Goal: Information Seeking & Learning: Learn about a topic

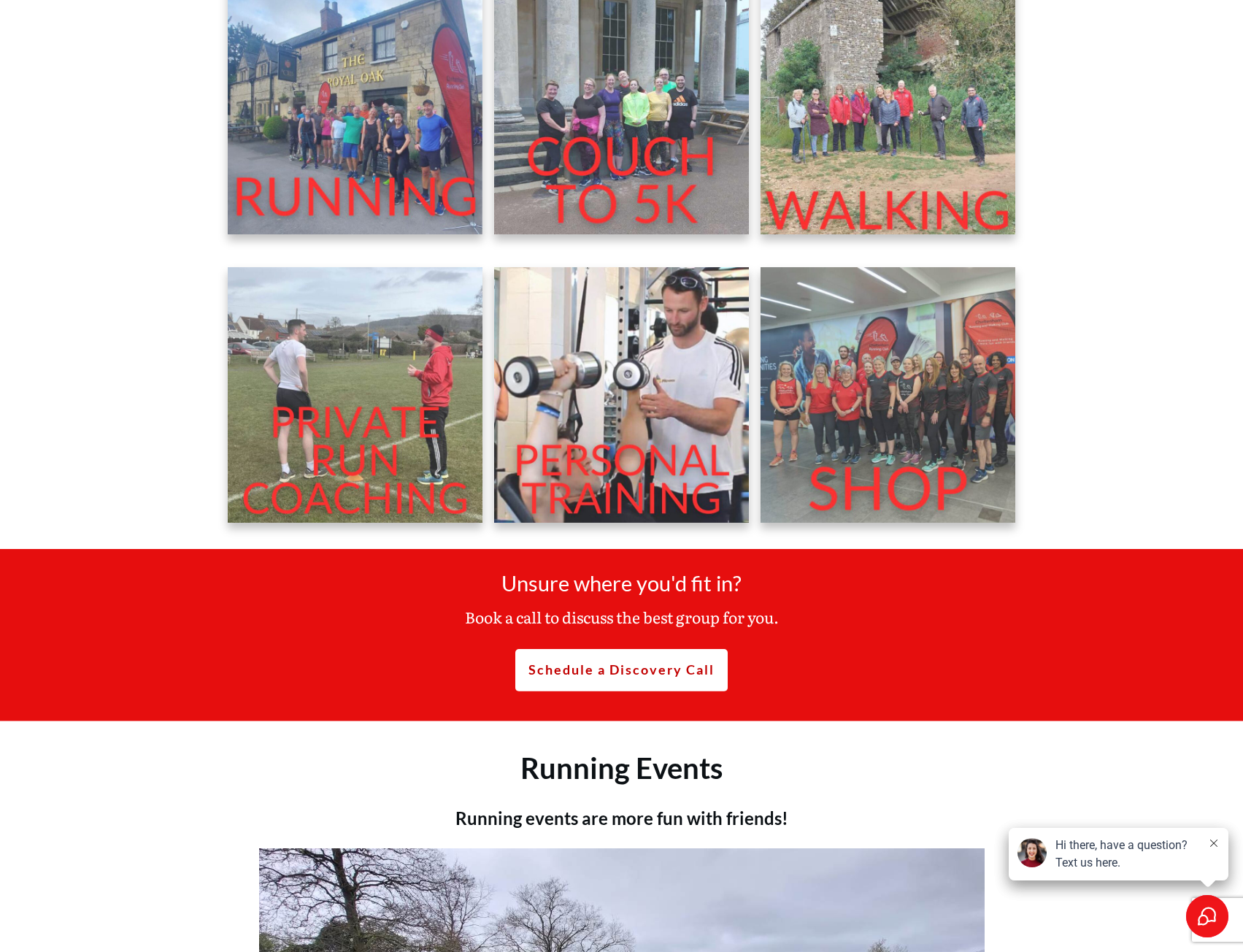
scroll to position [578, 0]
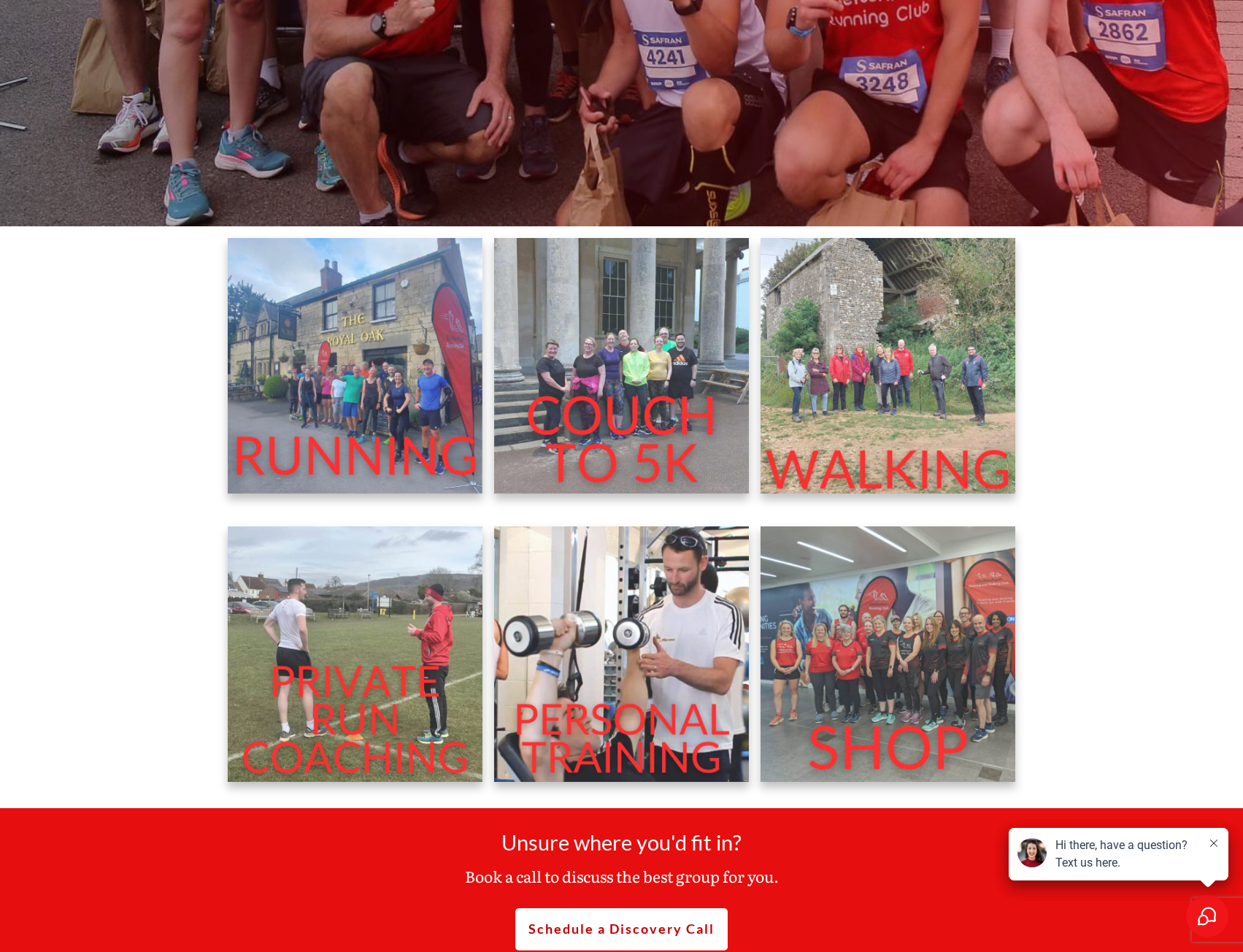
click at [635, 425] on img at bounding box center [622, 366] width 255 height 255
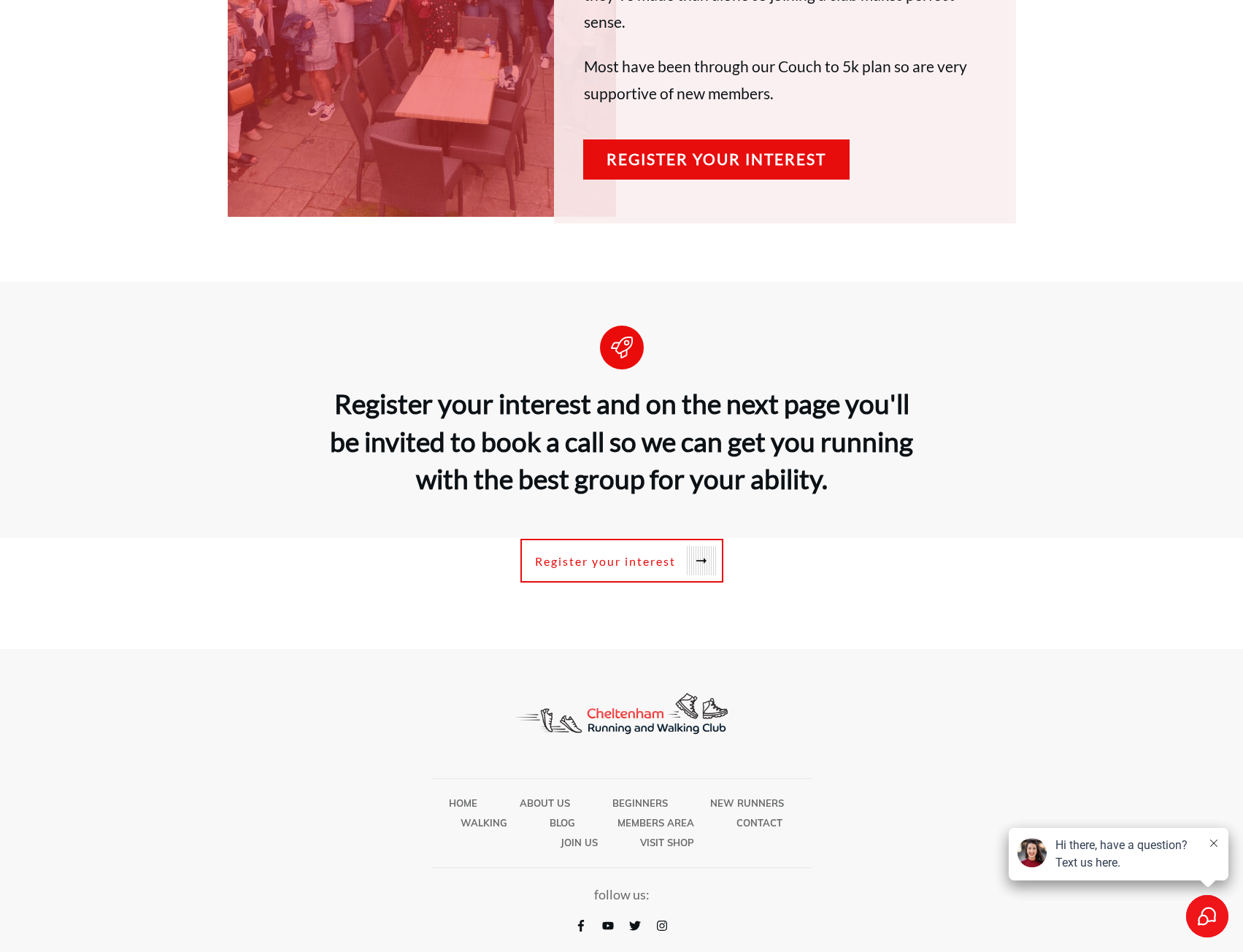
scroll to position [4360, 0]
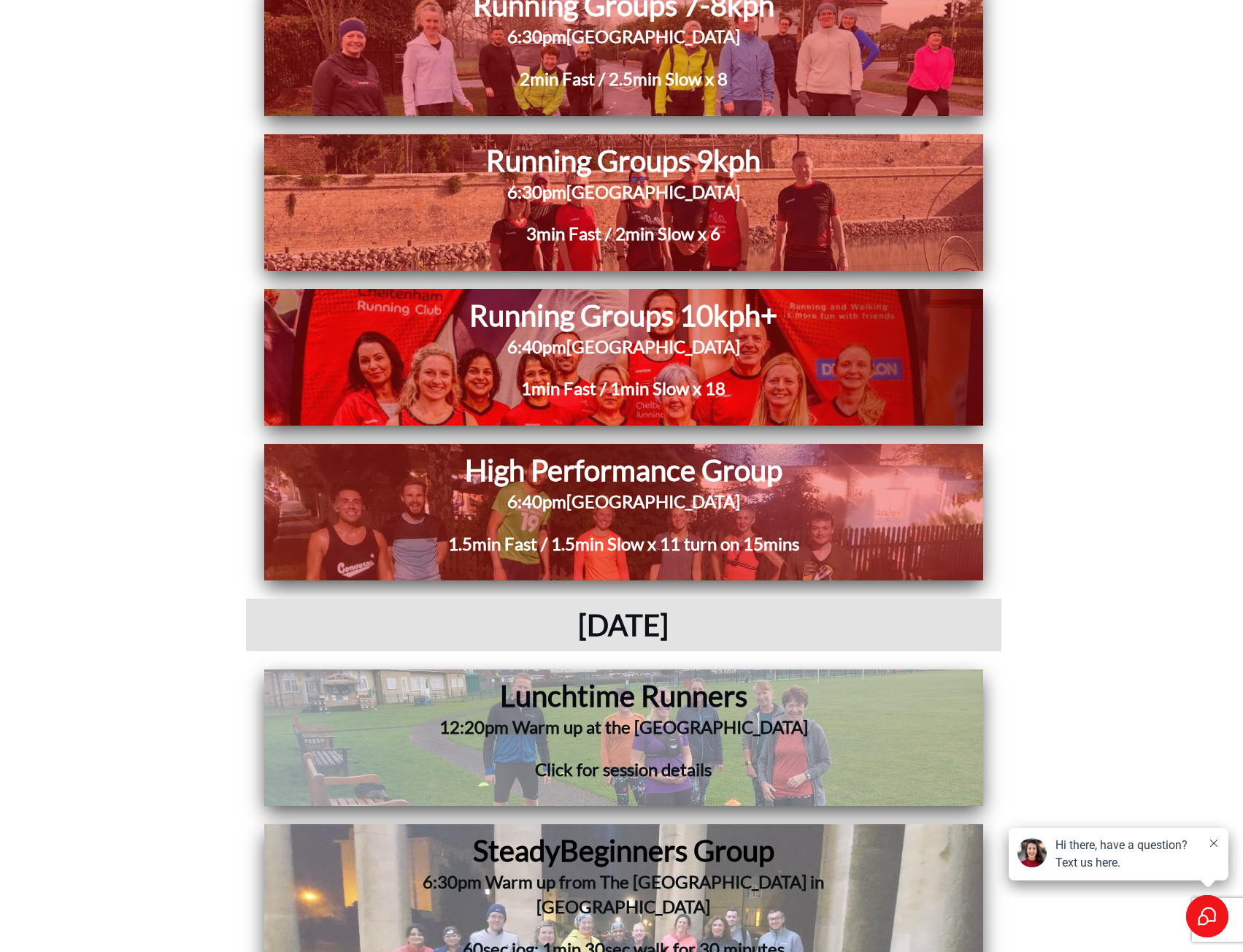
scroll to position [9561, 0]
